Goal: Information Seeking & Learning: Learn about a topic

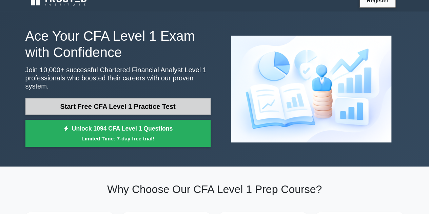
click at [159, 99] on link "Start Free CFA Level 1 Practice Test" at bounding box center [117, 106] width 185 height 16
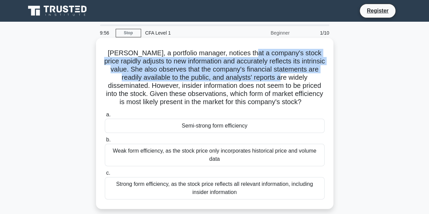
drag, startPoint x: 246, startPoint y: 56, endPoint x: 274, endPoint y: 75, distance: 34.3
click at [274, 75] on h5 "[PERSON_NAME], a portfolio manager, notices that a company's stock price rapidl…" at bounding box center [214, 78] width 221 height 58
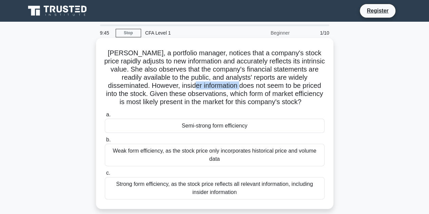
drag, startPoint x: 174, startPoint y: 84, endPoint x: 221, endPoint y: 89, distance: 47.4
click at [221, 89] on h5 "[PERSON_NAME], a portfolio manager, notices that a company's stock price rapidl…" at bounding box center [214, 78] width 221 height 58
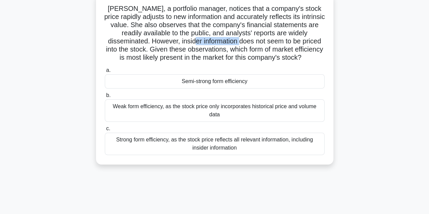
scroll to position [45, 0]
click at [186, 107] on div "Weak form efficiency, as the stock price only incorporates historical price and…" at bounding box center [215, 110] width 220 height 22
click at [105, 97] on input "b. Weak form efficiency, as the stock price only incorporates historical price …" at bounding box center [105, 95] width 0 height 4
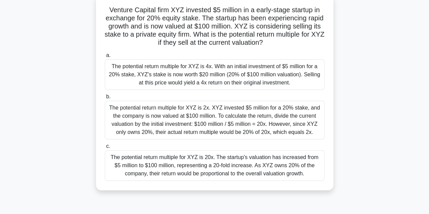
scroll to position [0, 0]
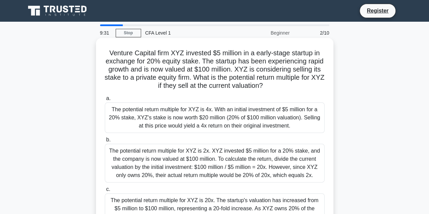
click at [168, 151] on div "The potential return multiple for XYZ is 2x. XYZ invested $5 million for a 20% …" at bounding box center [215, 163] width 220 height 39
click at [105, 142] on input "b. The potential return multiple for XYZ is 2x. XYZ invested $5 million for a 2…" at bounding box center [105, 140] width 0 height 4
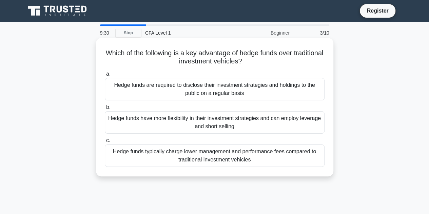
click at [200, 123] on div "Hedge funds have more flexibility in their investment strategies and can employ…" at bounding box center [215, 122] width 220 height 22
click at [105, 110] on input "b. Hedge funds have more flexibility in their investment strategies and can emp…" at bounding box center [105, 107] width 0 height 4
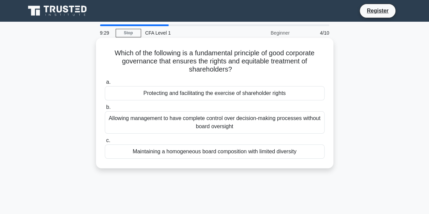
click at [211, 99] on div "Protecting and facilitating the exercise of shareholder rights" at bounding box center [215, 93] width 220 height 14
click at [105, 84] on input "a. Protecting and facilitating the exercise of shareholder rights" at bounding box center [105, 82] width 0 height 4
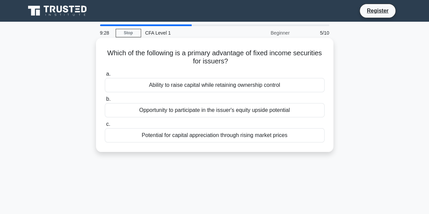
click at [184, 133] on div "Potential for capital appreciation through rising market prices" at bounding box center [215, 135] width 220 height 14
click at [105, 127] on input "c. Potential for capital appreciation through rising market prices" at bounding box center [105, 124] width 0 height 4
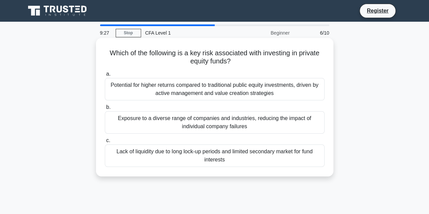
click at [214, 97] on div "Potential for higher returns compared to traditional public equity investments,…" at bounding box center [215, 89] width 220 height 22
click at [105, 76] on input "a. Potential for higher returns compared to traditional public equity investmen…" at bounding box center [105, 74] width 0 height 4
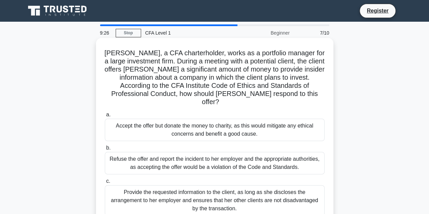
click at [183, 128] on div "Accept the offer but donate the money to charity, as this would mitigate any et…" at bounding box center [215, 130] width 220 height 22
click at [105, 117] on input "a. Accept the offer but donate the money to charity, as this would mitigate any…" at bounding box center [105, 115] width 0 height 4
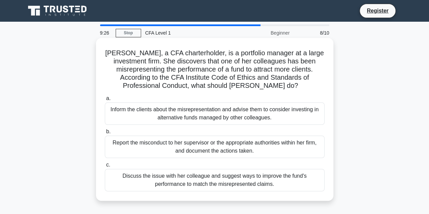
click at [160, 134] on label "b. Report the misconduct to her supervisor or the appropriate authorities withi…" at bounding box center [215, 143] width 220 height 31
click at [105, 134] on input "b. Report the misconduct to her supervisor or the appropriate authorities withi…" at bounding box center [105, 132] width 0 height 4
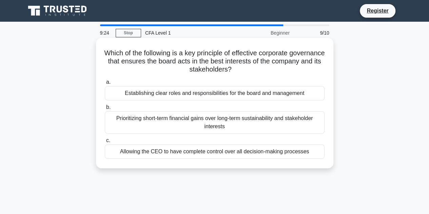
click at [171, 139] on label "c. Allowing the CEO to have complete control over all decision-making processes" at bounding box center [215, 147] width 220 height 22
click at [105, 139] on input "c. Allowing the CEO to have complete control over all decision-making processes" at bounding box center [105, 140] width 0 height 4
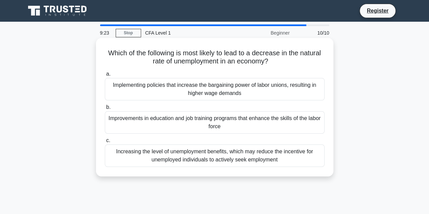
click at [207, 110] on label "b. Improvements in education and job training programs that enhance the skills …" at bounding box center [215, 118] width 220 height 31
click at [105, 110] on input "b. Improvements in education and job training programs that enhance the skills …" at bounding box center [105, 107] width 0 height 4
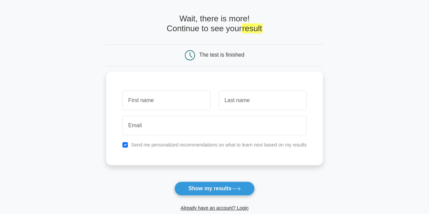
scroll to position [24, 0]
